Goal: Navigation & Orientation: Find specific page/section

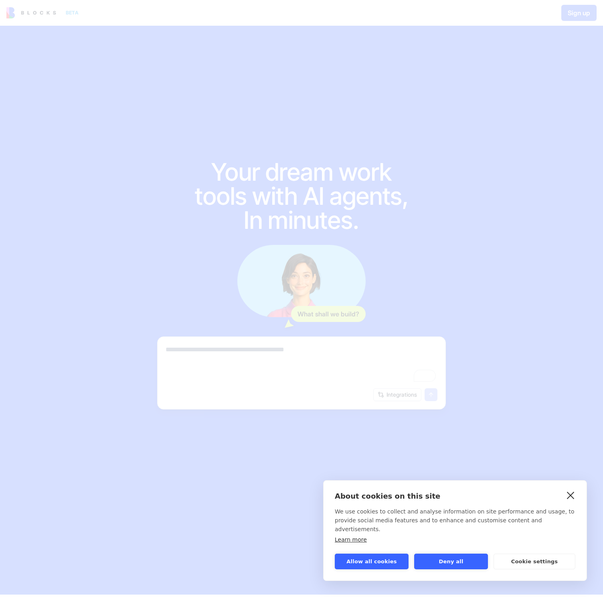
click at [570, 501] on link "close" at bounding box center [571, 494] width 12 height 13
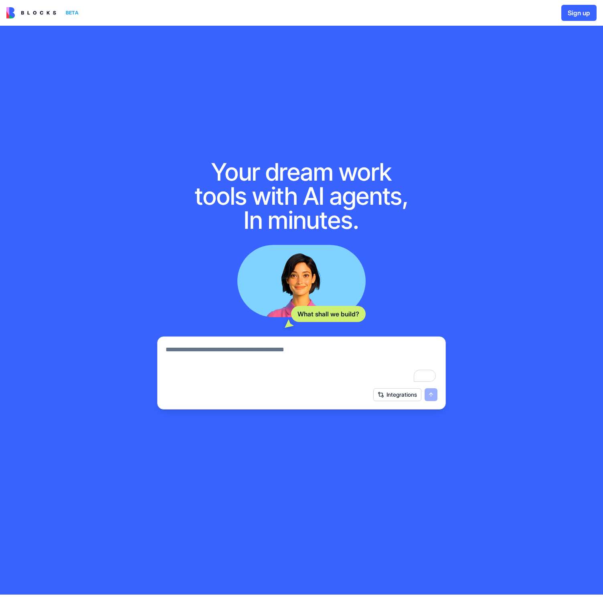
click at [44, 14] on img at bounding box center [31, 12] width 50 height 11
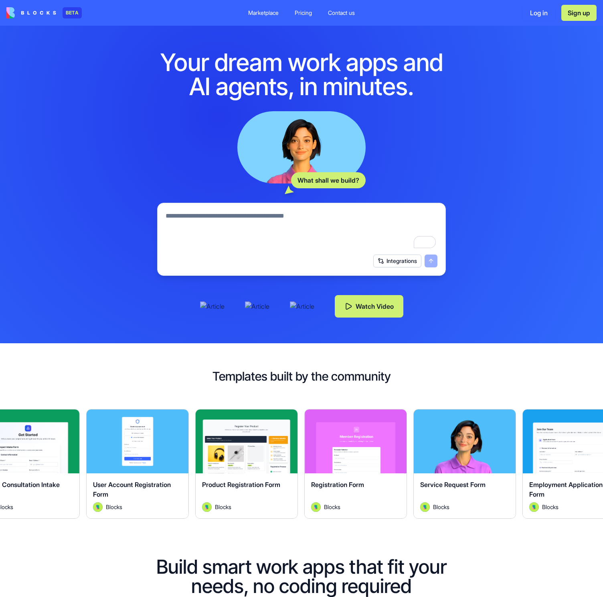
scroll to position [2, 0]
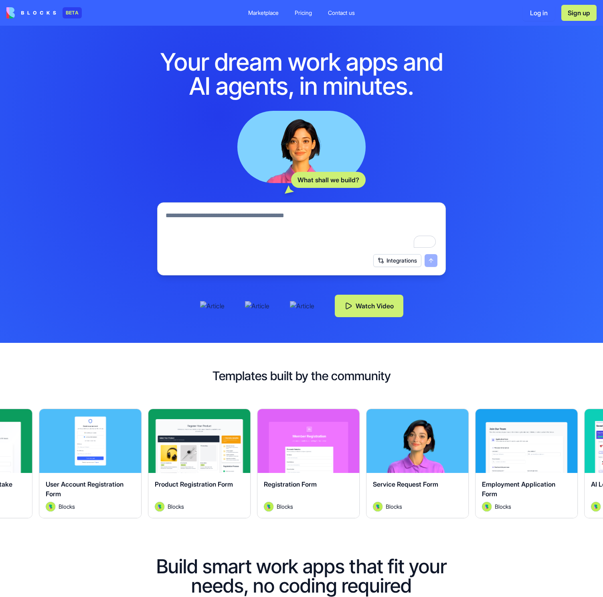
click at [262, 13] on div "Marketplace" at bounding box center [263, 13] width 30 height 8
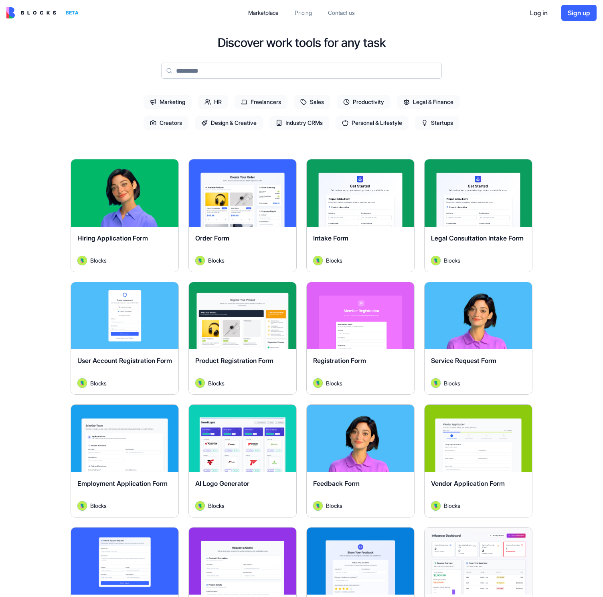
click at [42, 11] on img at bounding box center [31, 12] width 50 height 11
